Goal: Transaction & Acquisition: Purchase product/service

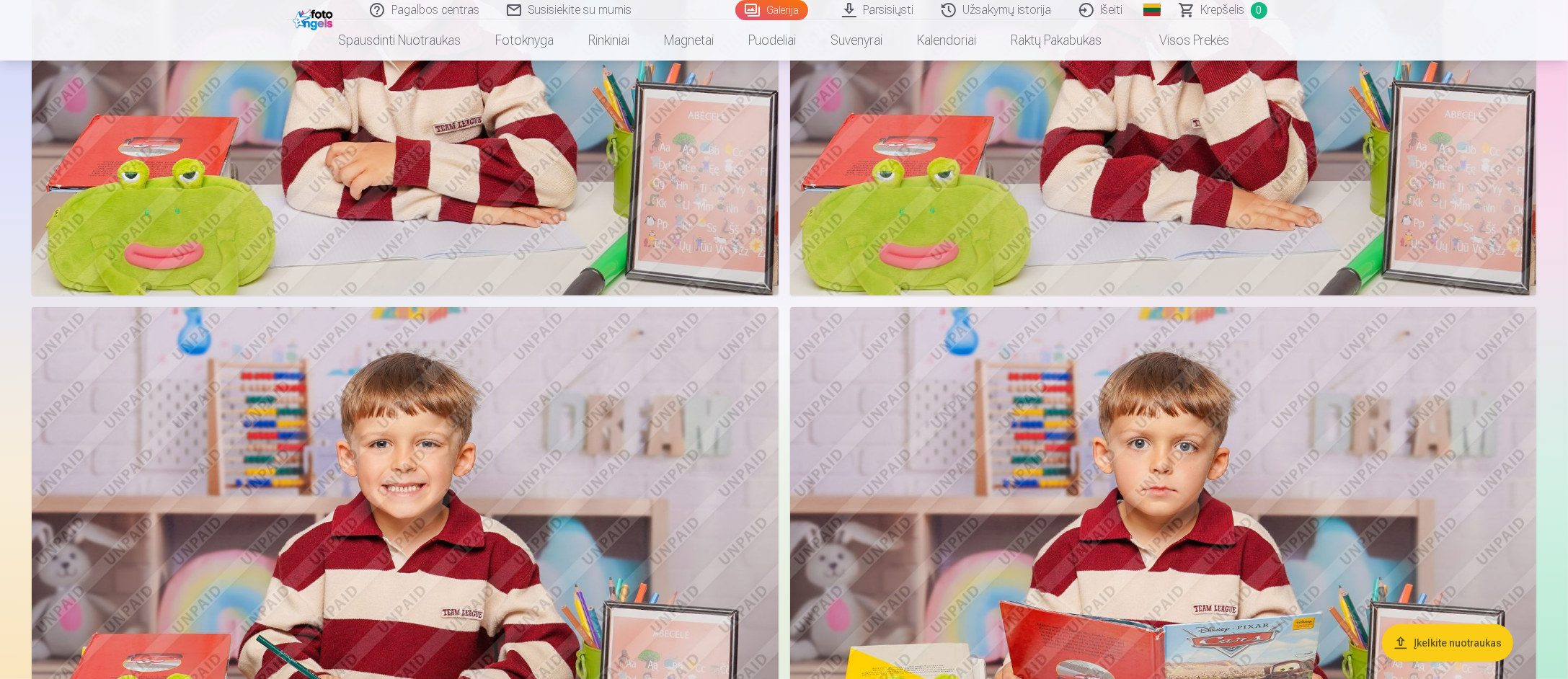
scroll to position [1080, 0]
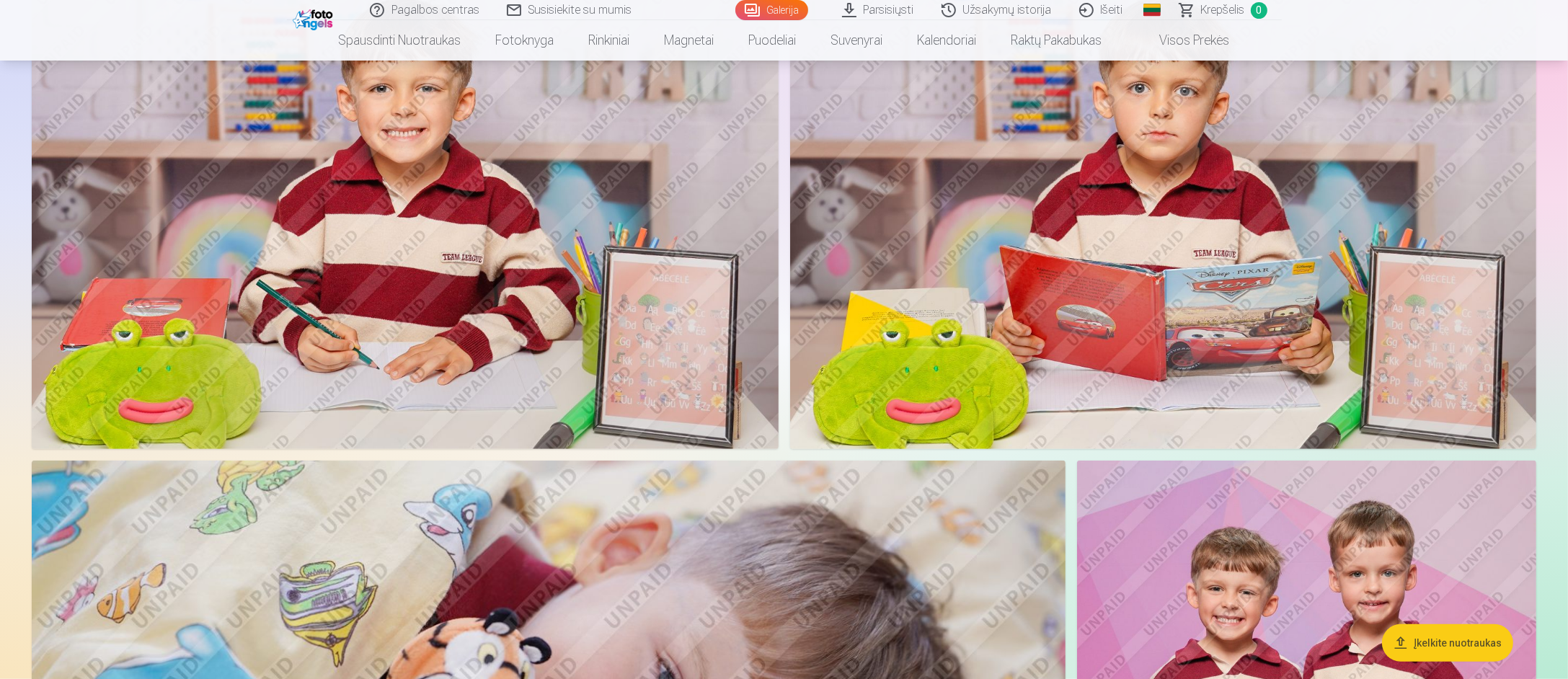
click at [1225, 240] on img at bounding box center [1163, 201] width 746 height 497
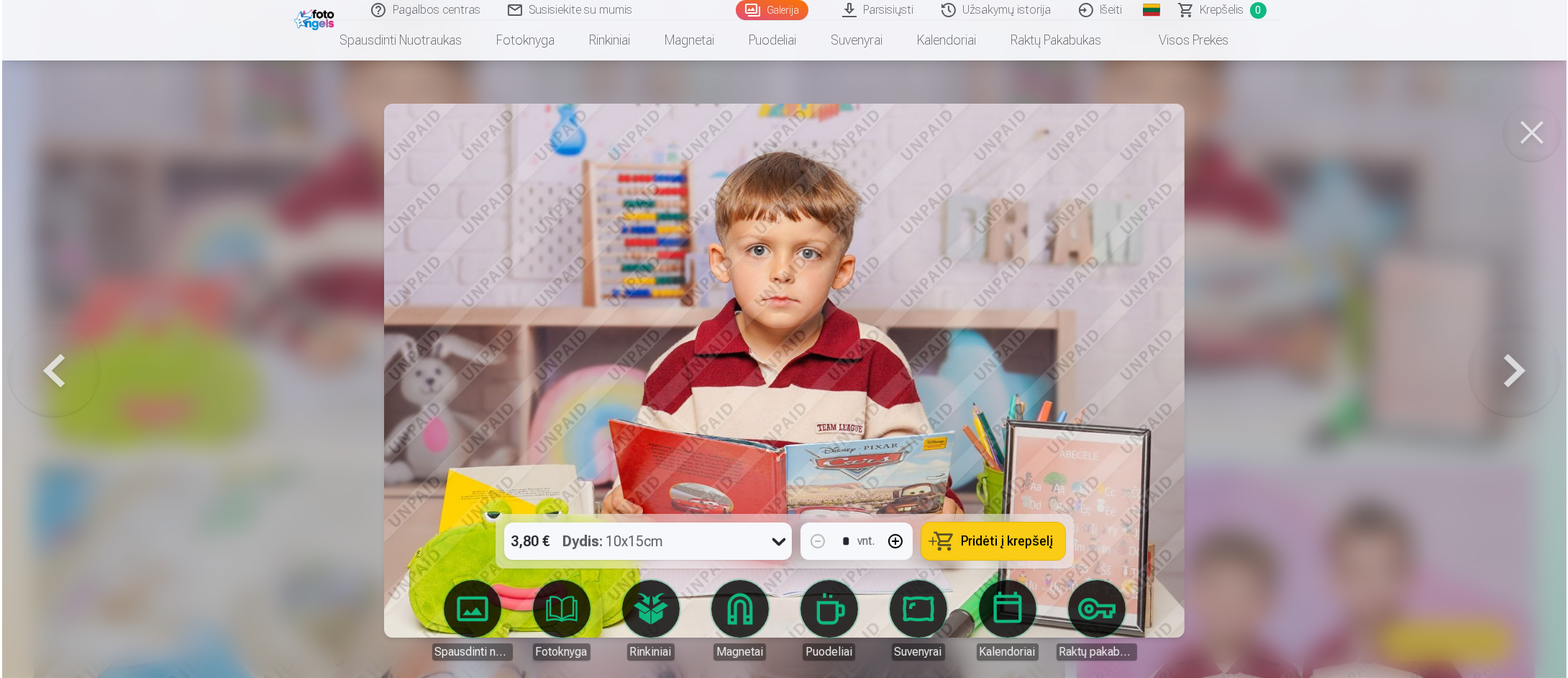
scroll to position [1225, 0]
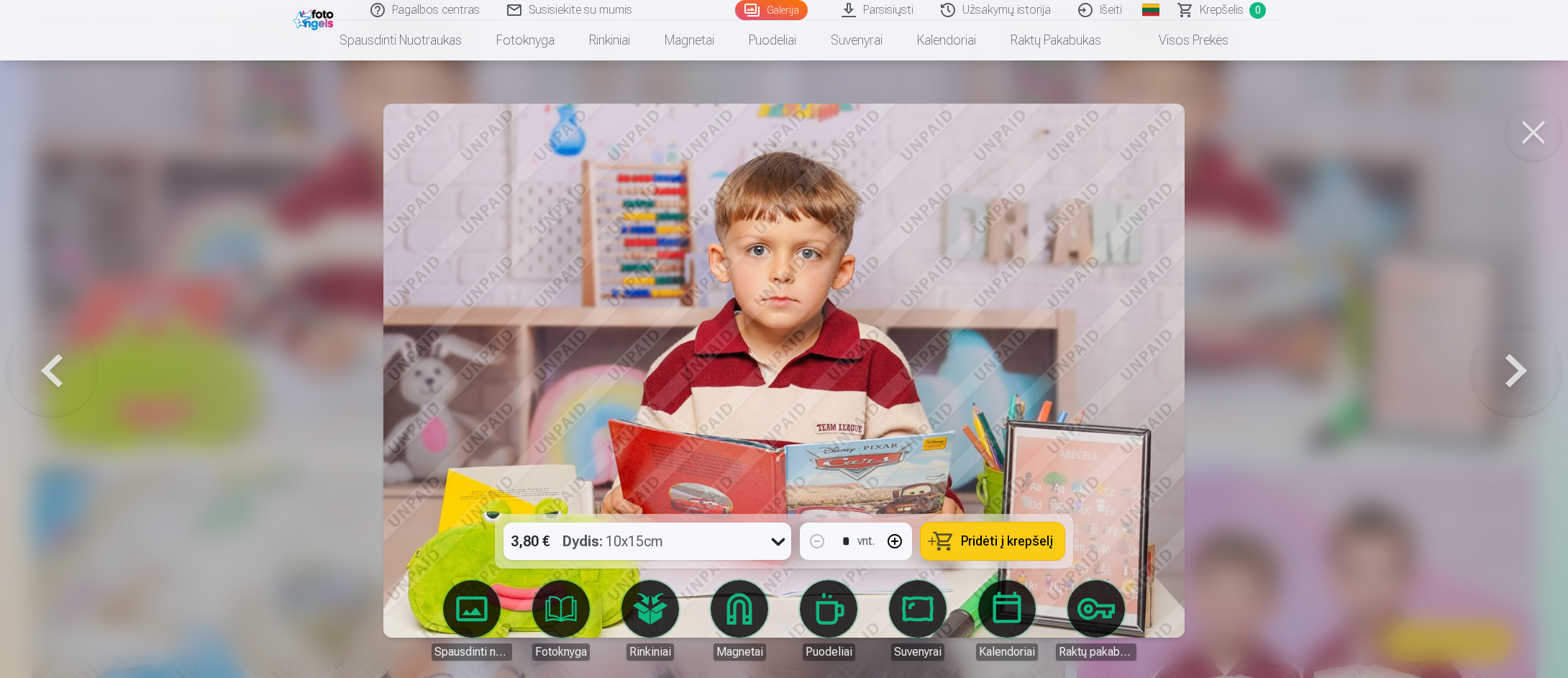
click at [1021, 538] on span "Pridėti į krepšelį" at bounding box center [1007, 540] width 92 height 13
drag, startPoint x: 1543, startPoint y: 132, endPoint x: 1217, endPoint y: 193, distance: 331.7
click at [1542, 133] on button at bounding box center [1533, 132] width 57 height 58
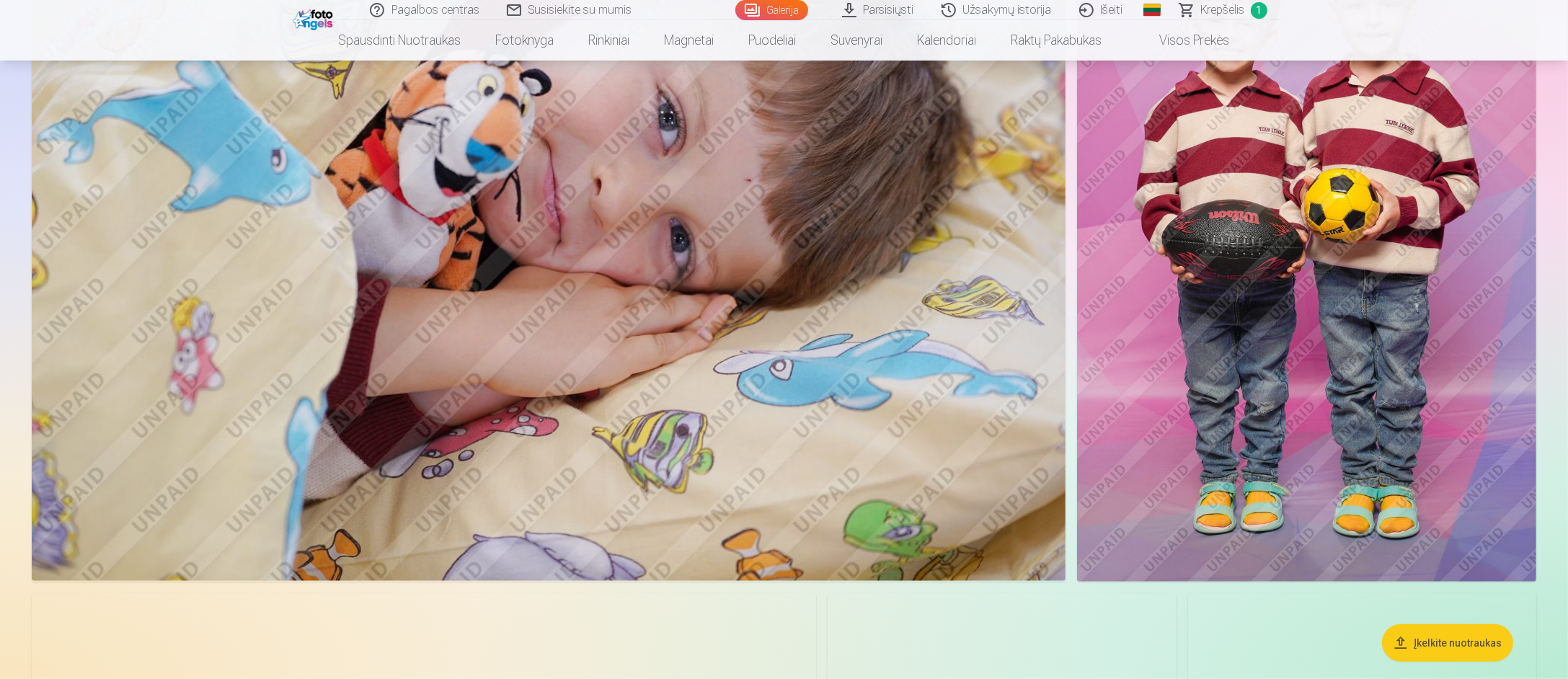
scroll to position [1585, 0]
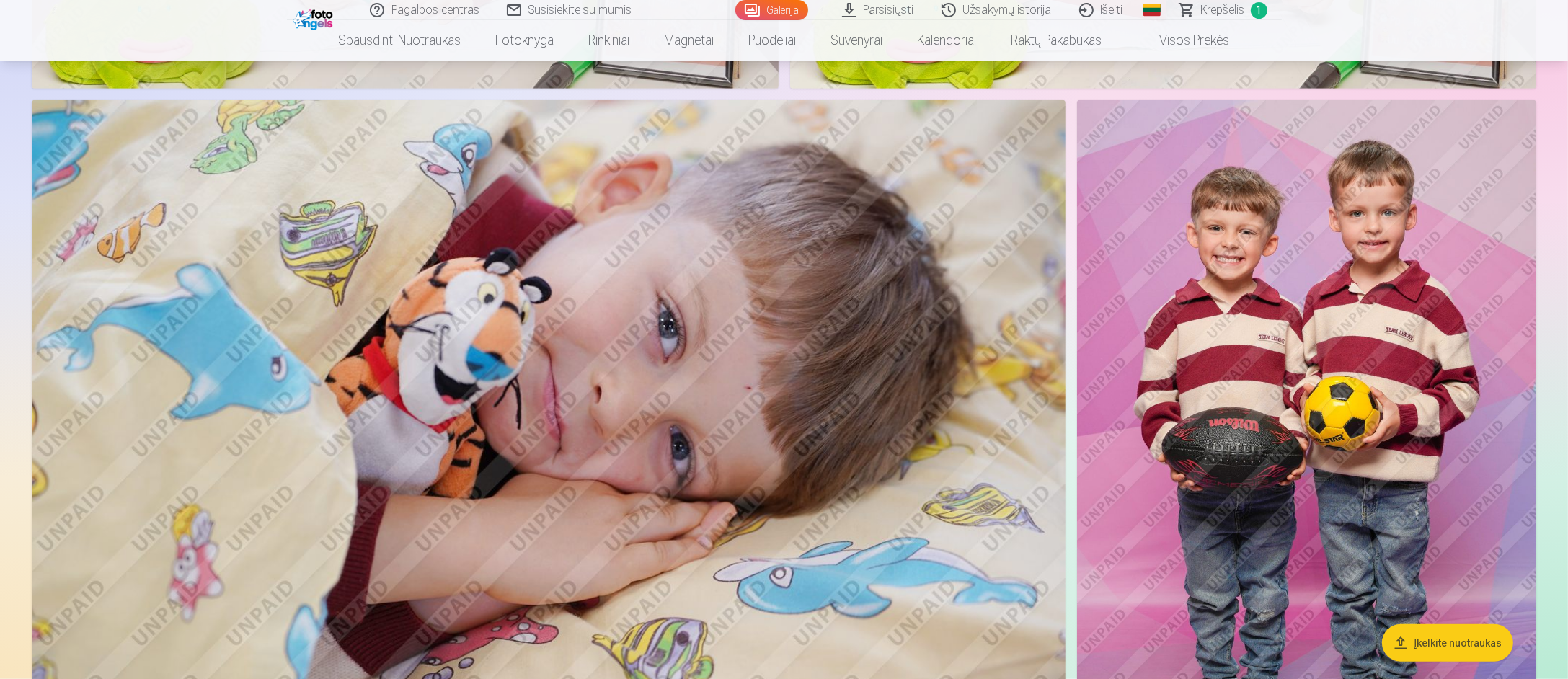
click at [1189, 323] on img at bounding box center [1306, 444] width 459 height 689
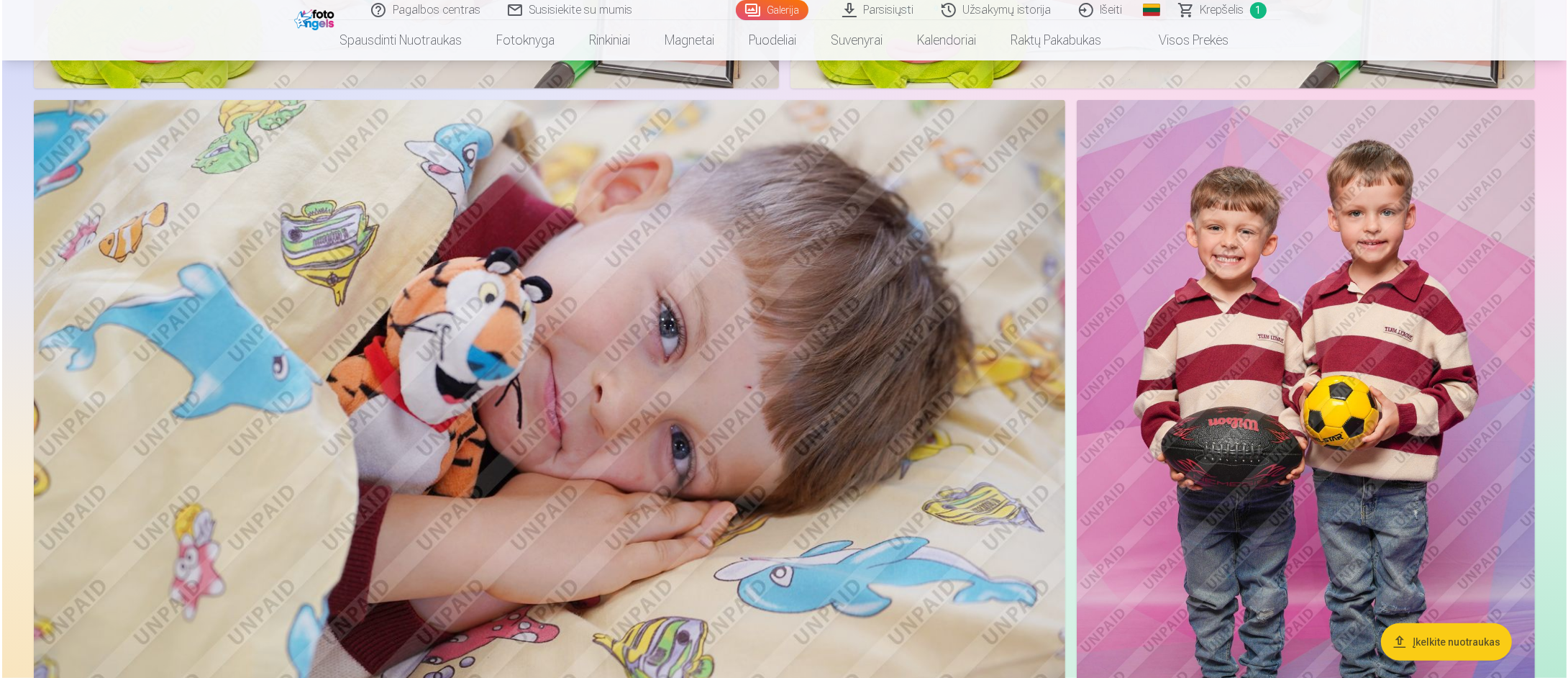
scroll to position [1585, 0]
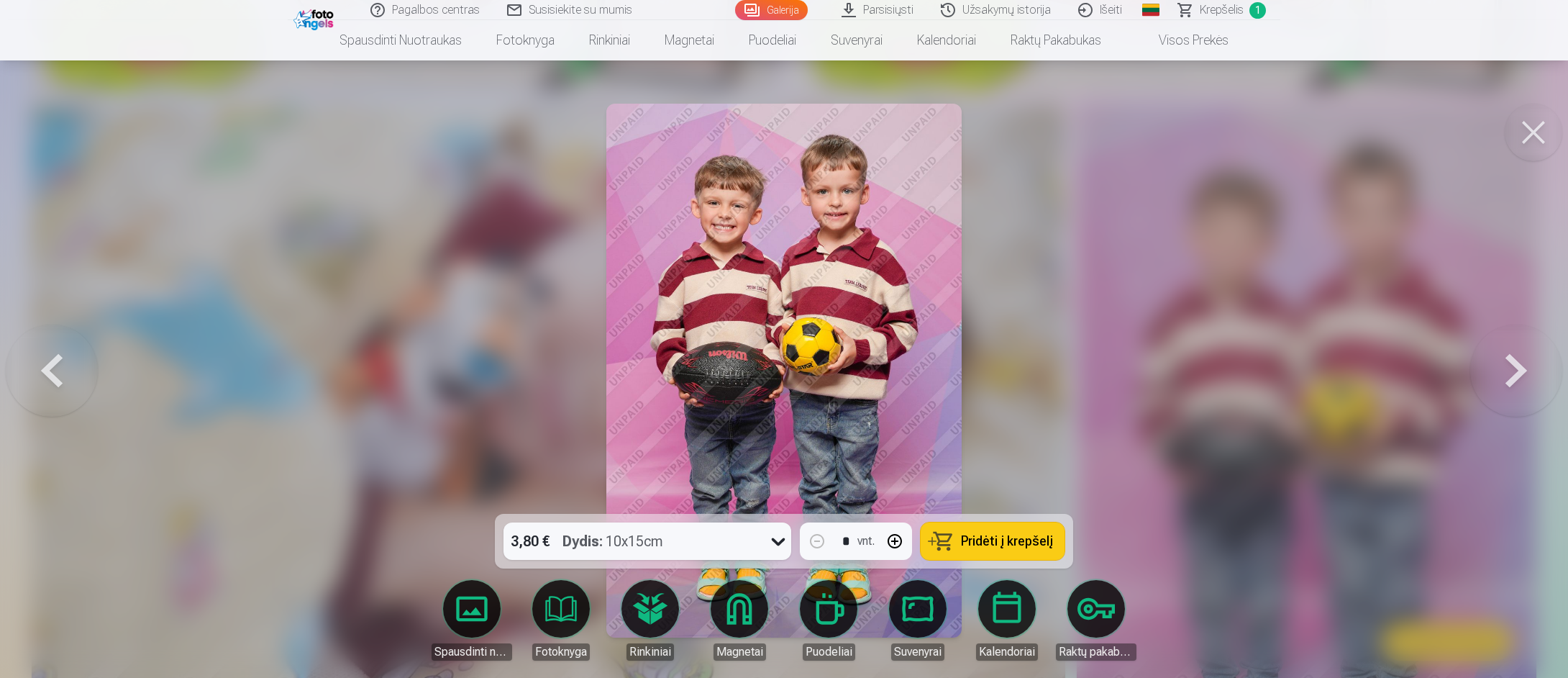
click at [1128, 286] on div at bounding box center [784, 339] width 1568 height 678
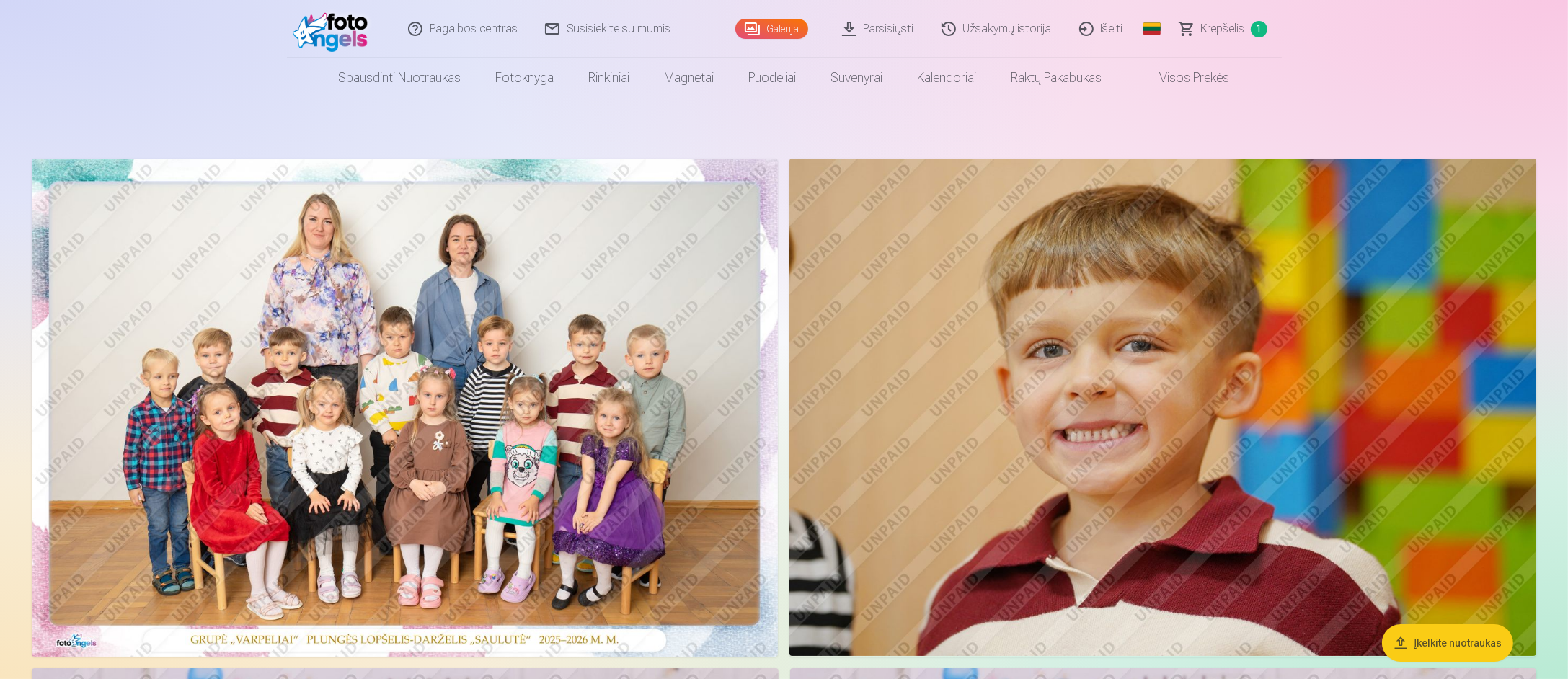
click at [1215, 33] on span "Krepšelis" at bounding box center [1222, 29] width 44 height 17
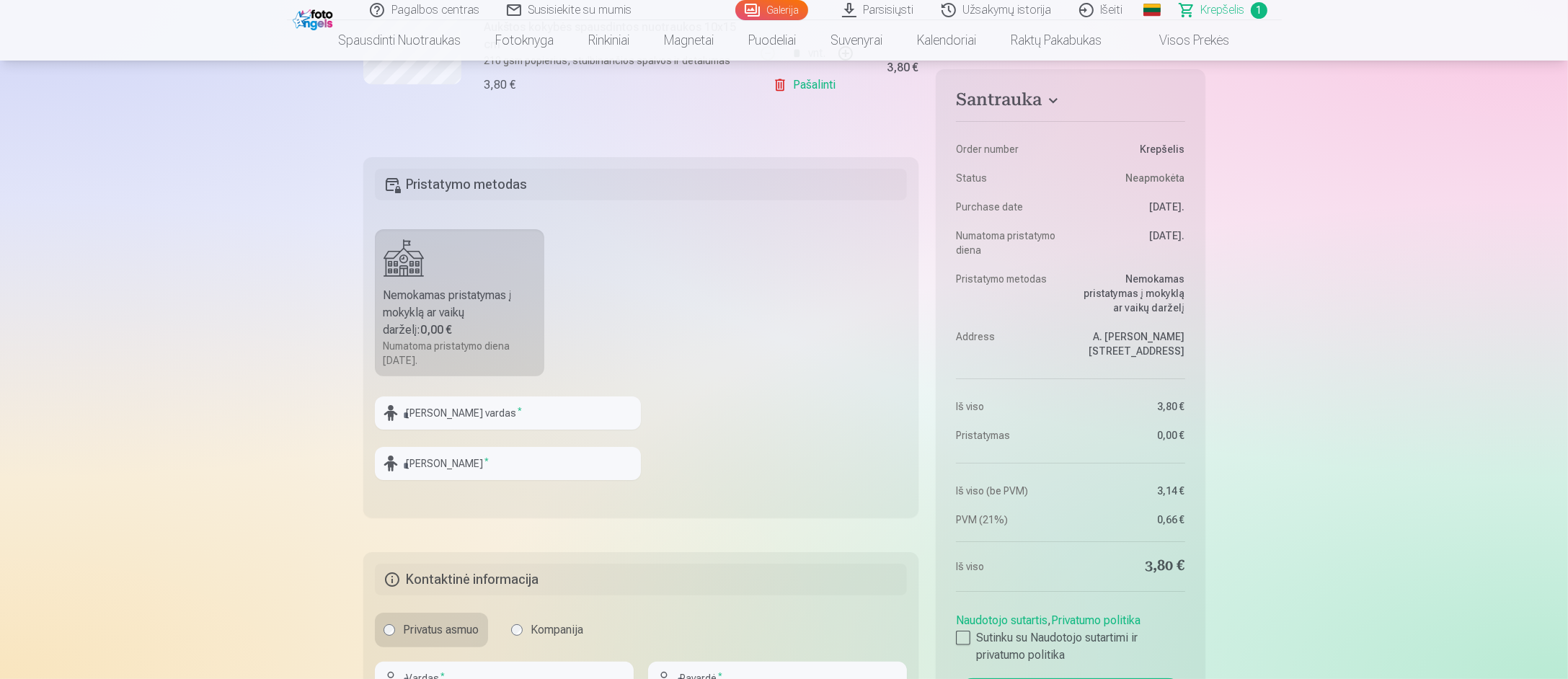
scroll to position [360, 0]
click at [514, 419] on input "text" at bounding box center [507, 412] width 266 height 33
type input "*****"
click at [508, 461] on input "text" at bounding box center [507, 463] width 266 height 33
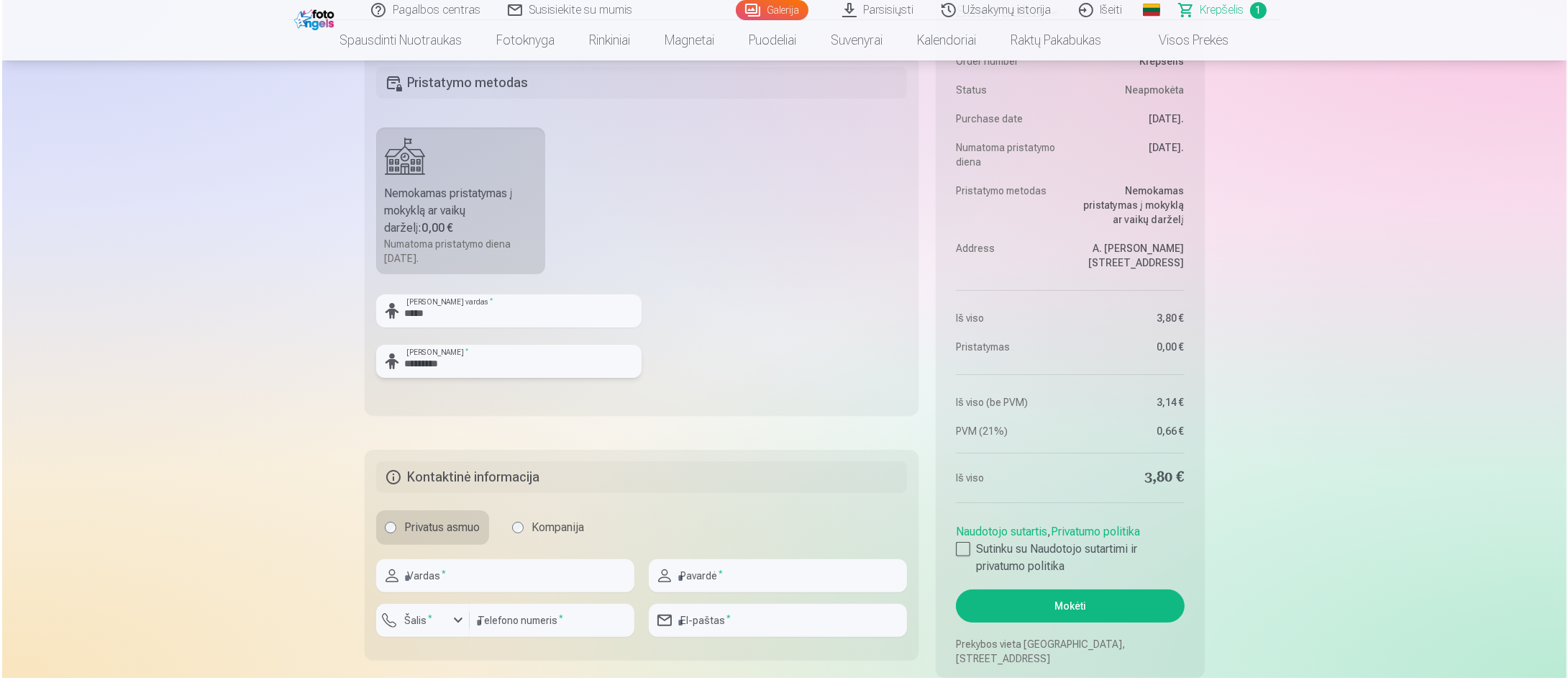
scroll to position [575, 0]
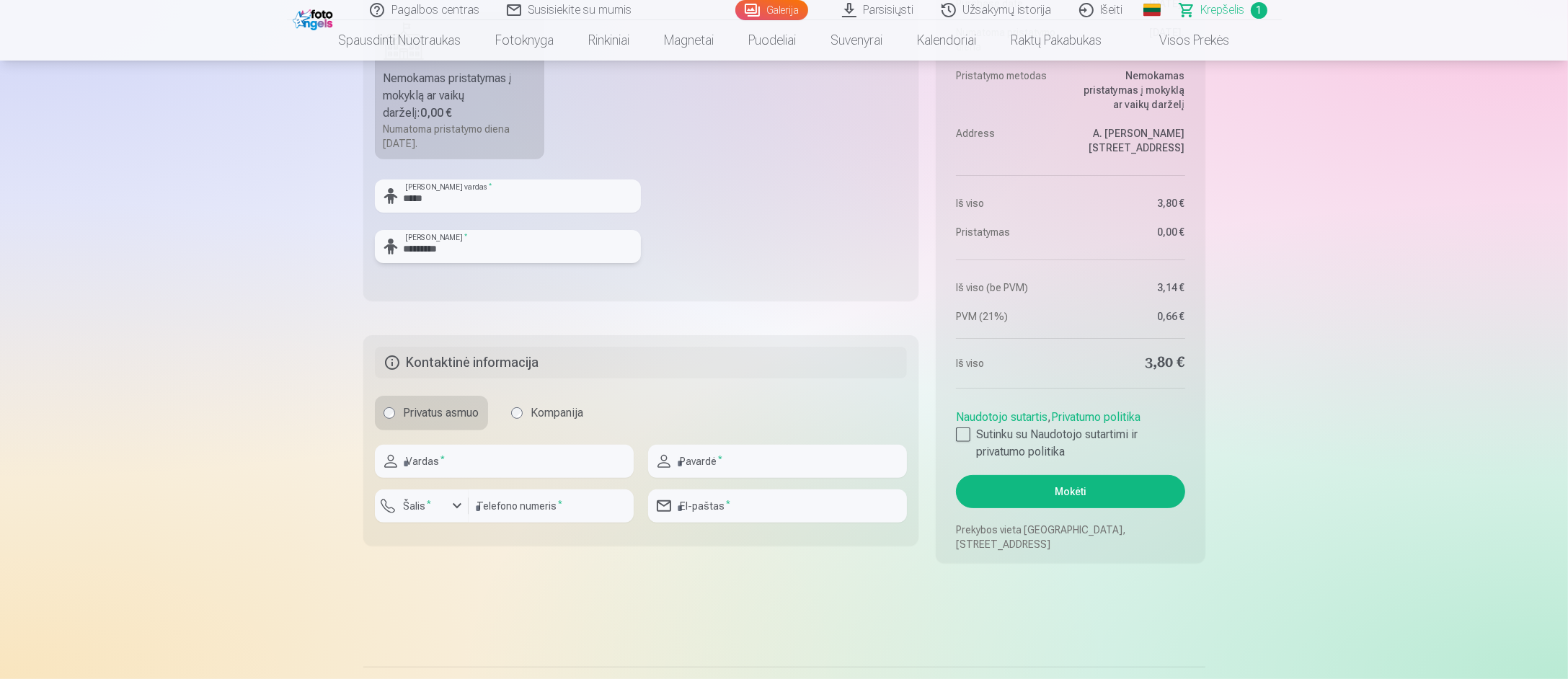
type input "*********"
click at [477, 464] on input "text" at bounding box center [504, 461] width 258 height 33
type input "*******"
click at [429, 503] on sup "*" at bounding box center [430, 503] width 4 height 10
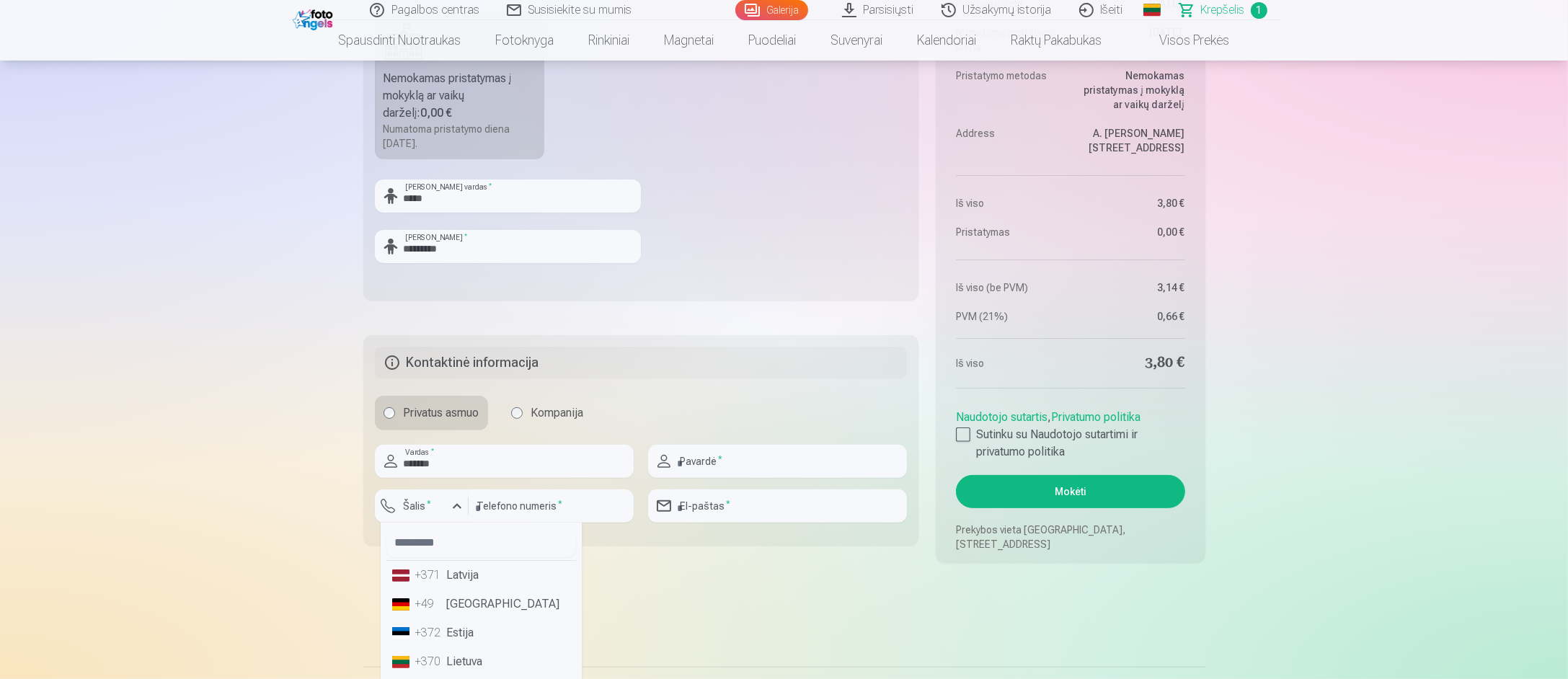
drag, startPoint x: 460, startPoint y: 655, endPoint x: 470, endPoint y: 651, distance: 10.8
click at [460, 655] on li "+370 Lietuva" at bounding box center [480, 661] width 189 height 29
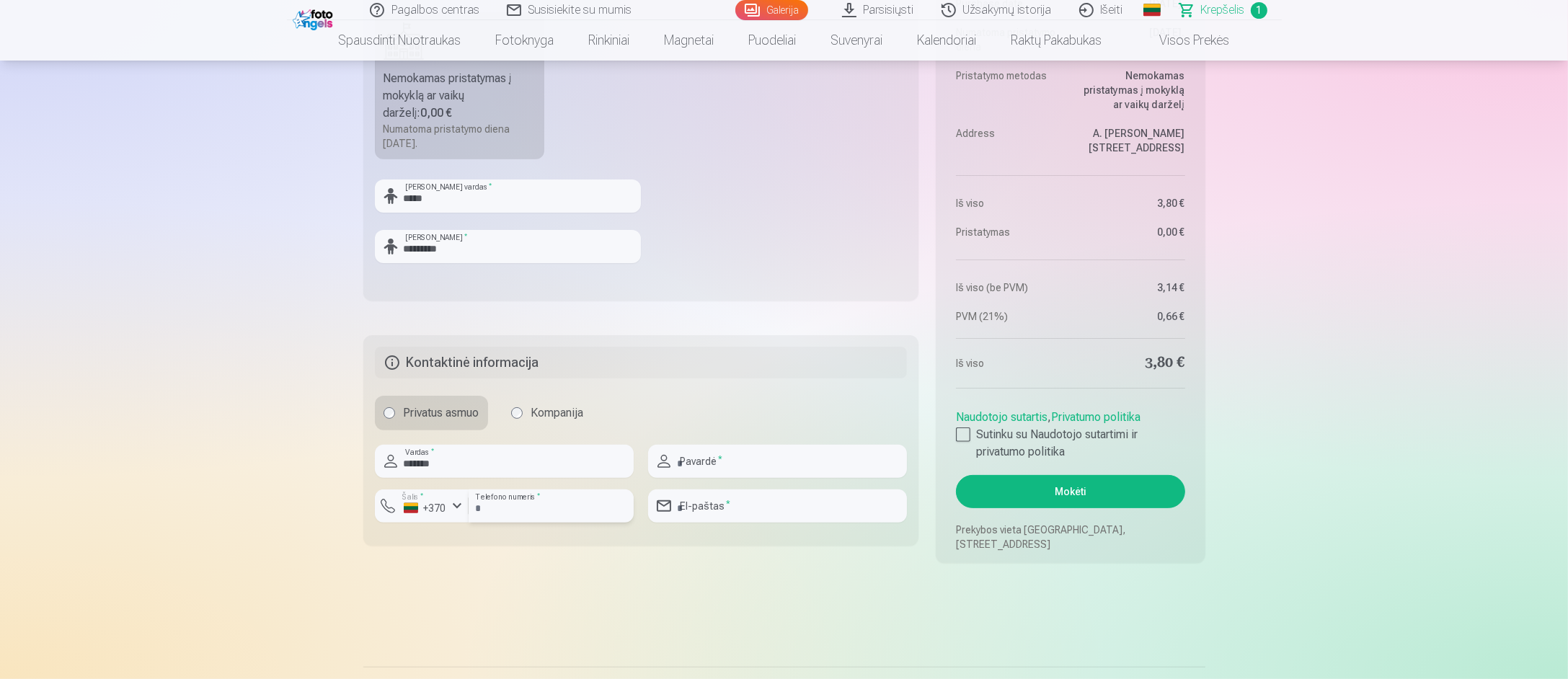
click at [529, 502] on input "number" at bounding box center [551, 506] width 165 height 33
type input "********"
click at [697, 454] on input "text" at bounding box center [777, 461] width 258 height 33
type input "**********"
click at [738, 505] on input "email" at bounding box center [777, 506] width 258 height 33
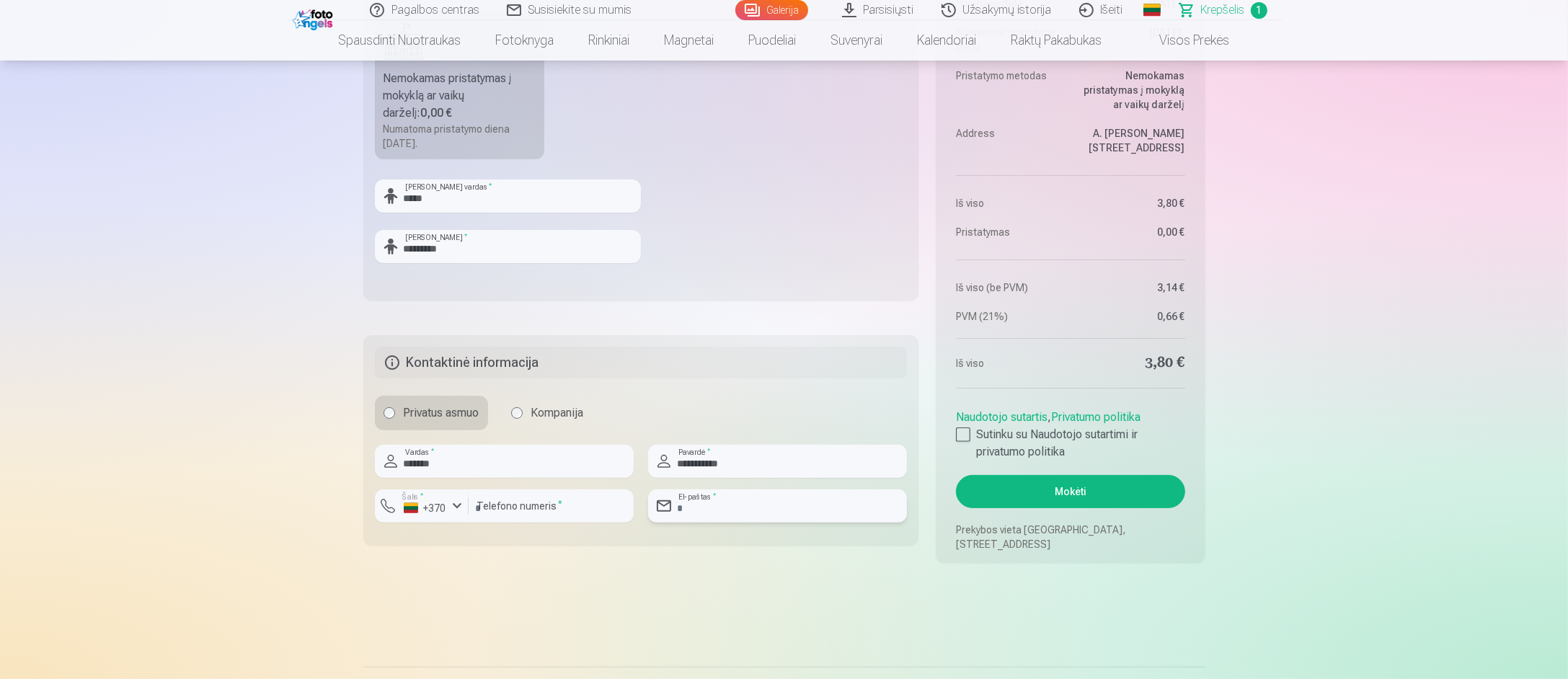
type input "**********"
click at [963, 433] on div at bounding box center [963, 435] width 15 height 15
click at [1069, 490] on button "Mokėti" at bounding box center [1070, 491] width 229 height 33
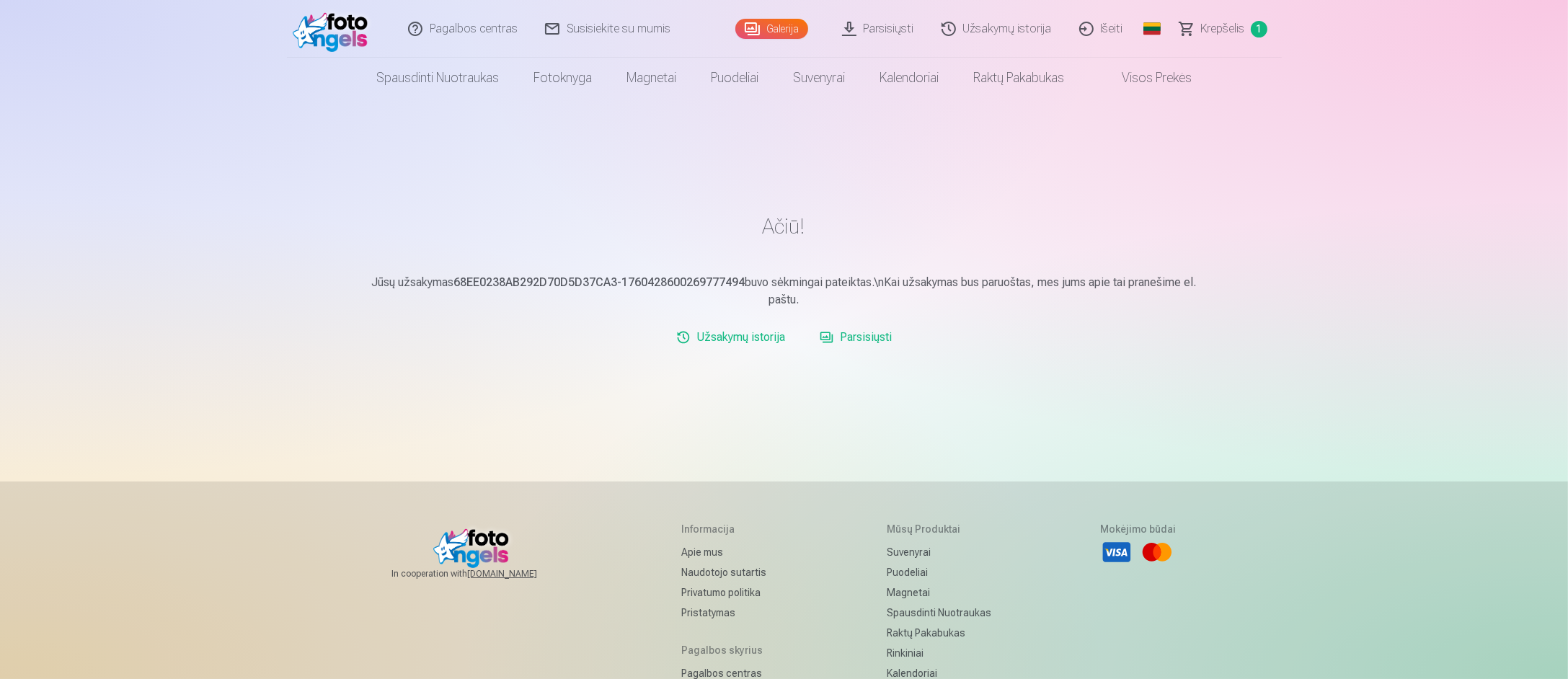
click at [779, 335] on link "Užsakymų istorija" at bounding box center [731, 337] width 120 height 29
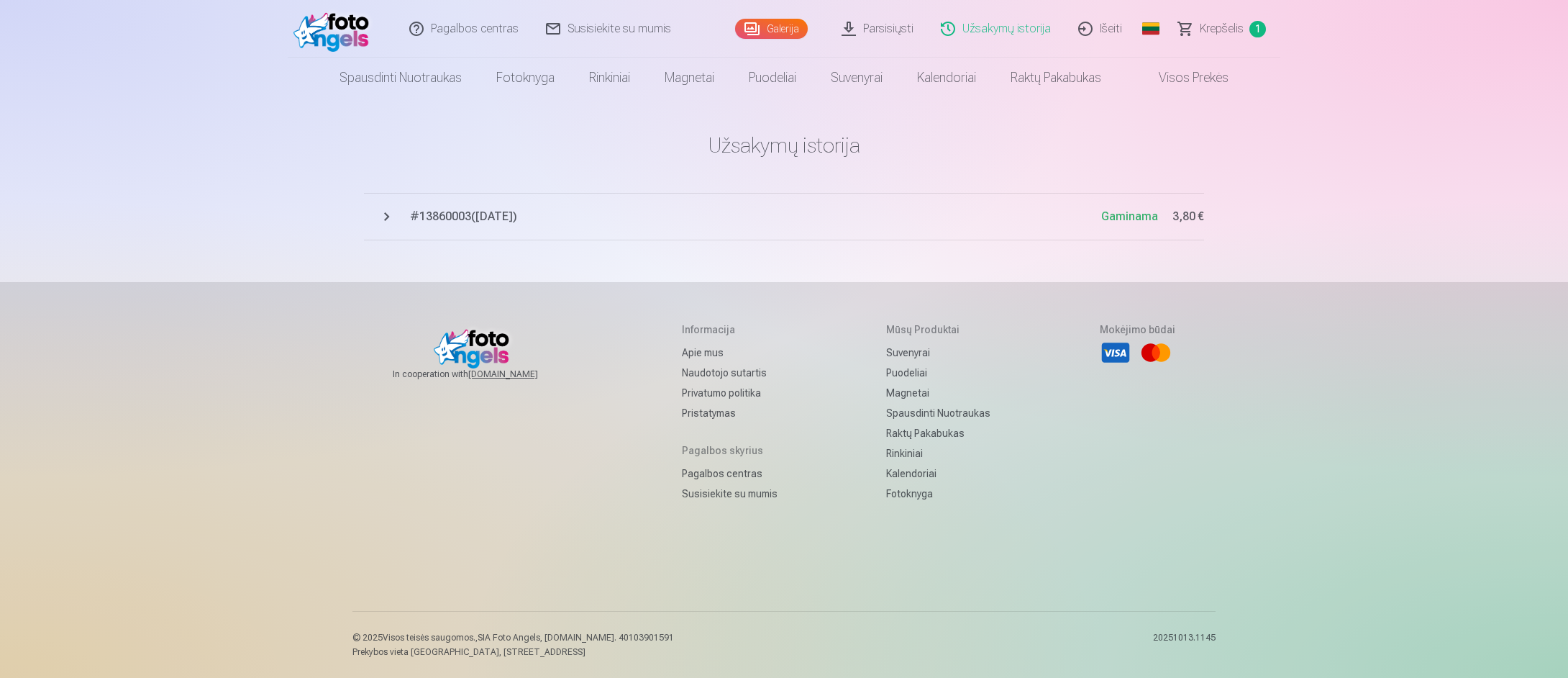
click at [1115, 28] on link "Išeiti" at bounding box center [1101, 29] width 71 height 58
